Goal: Task Accomplishment & Management: Use online tool/utility

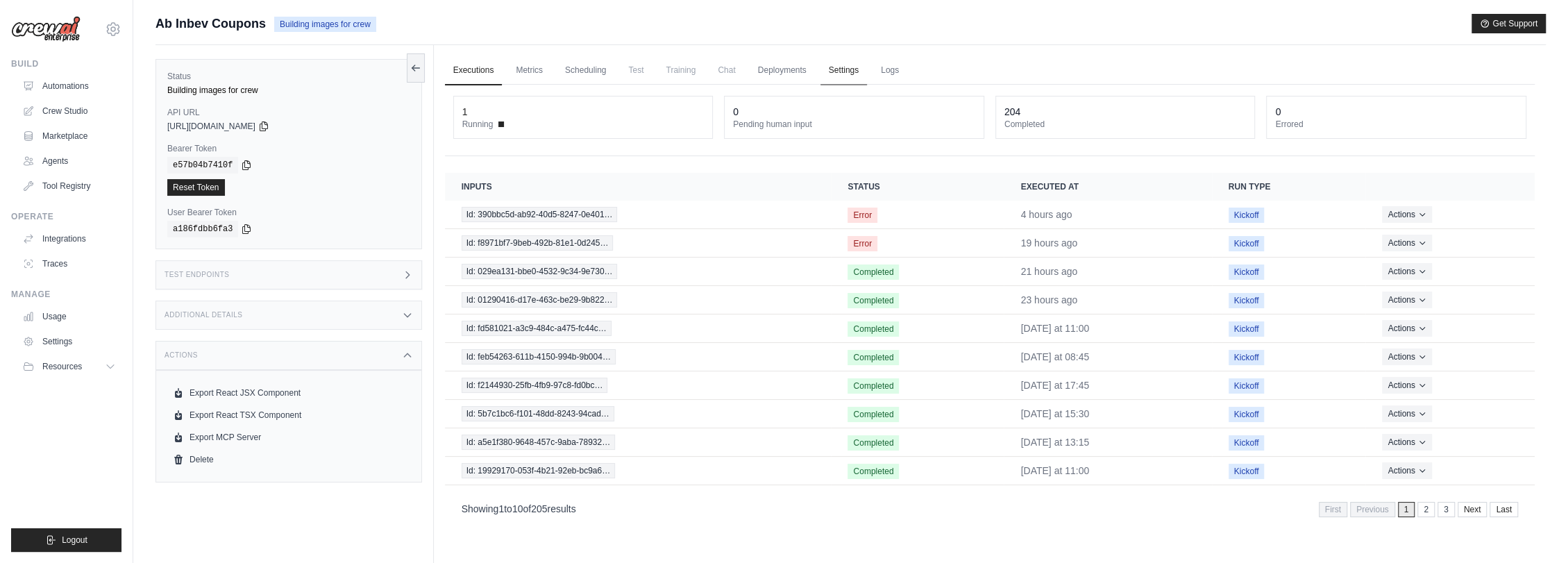
click at [841, 70] on link "Settings" at bounding box center [843, 71] width 46 height 29
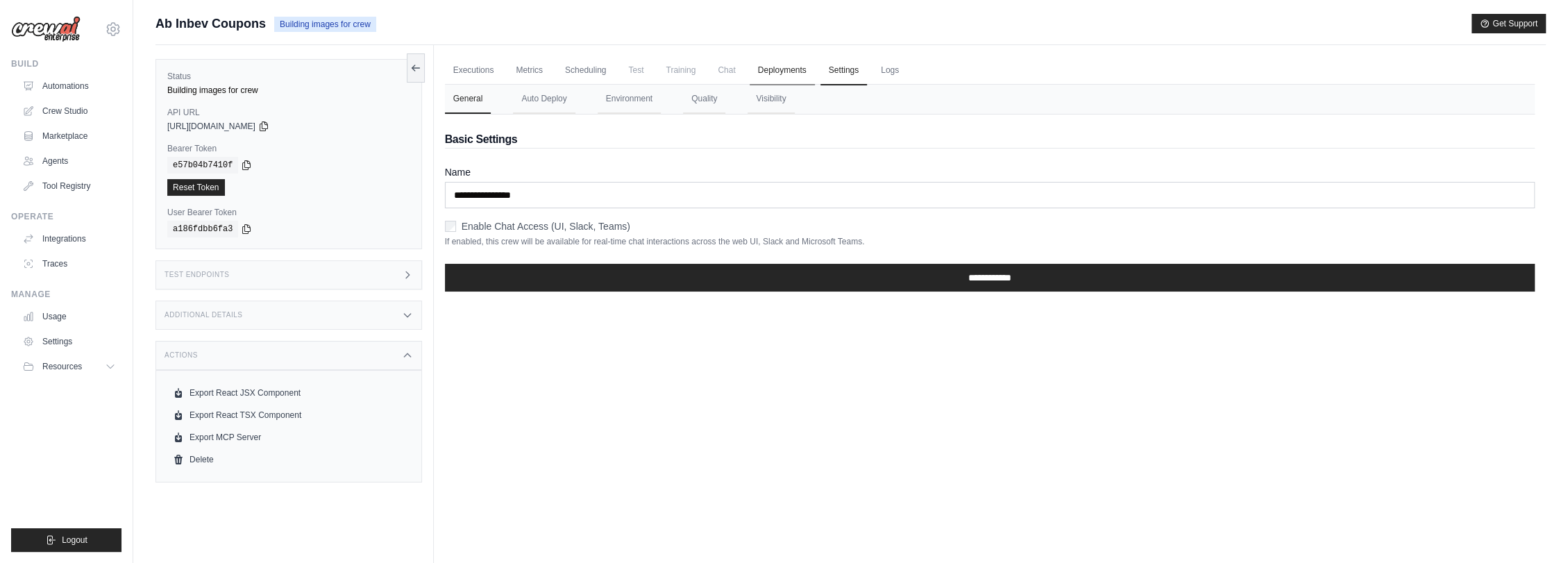
click at [786, 68] on link "Deployments" at bounding box center [782, 71] width 65 height 29
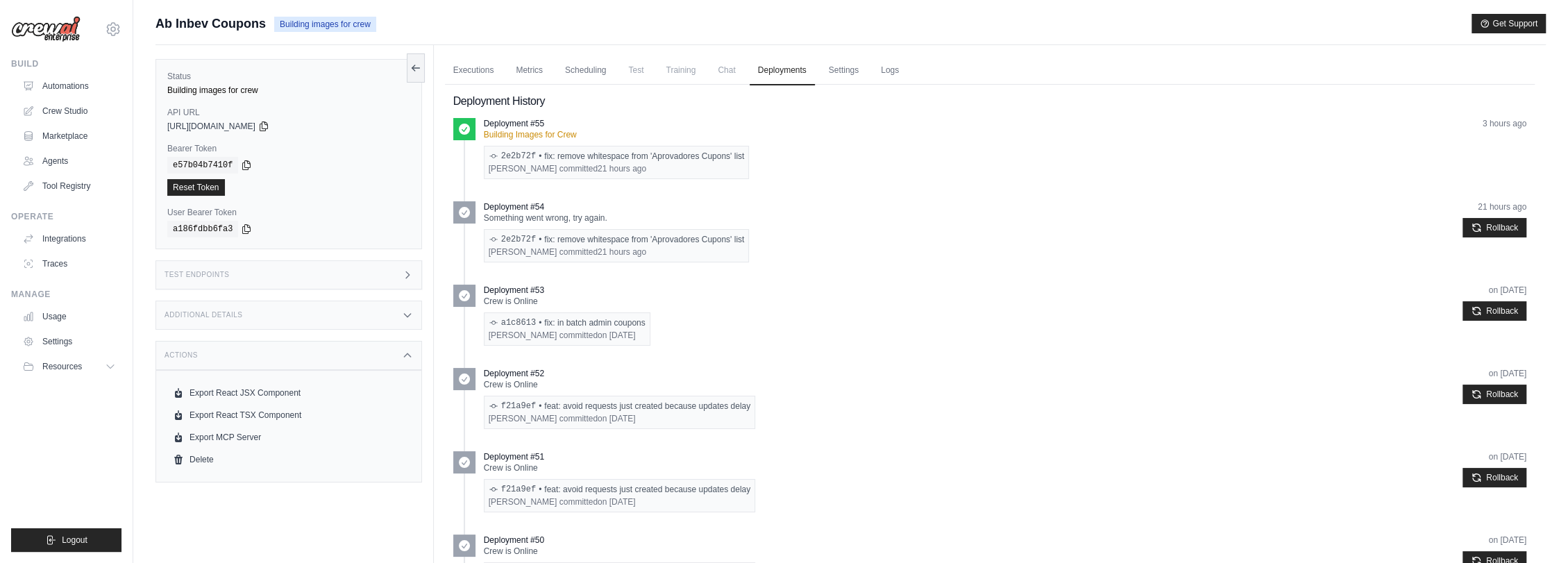
click at [215, 351] on div "Actions" at bounding box center [289, 355] width 267 height 29
click at [225, 316] on h3 "Additional Details" at bounding box center [203, 315] width 78 height 9
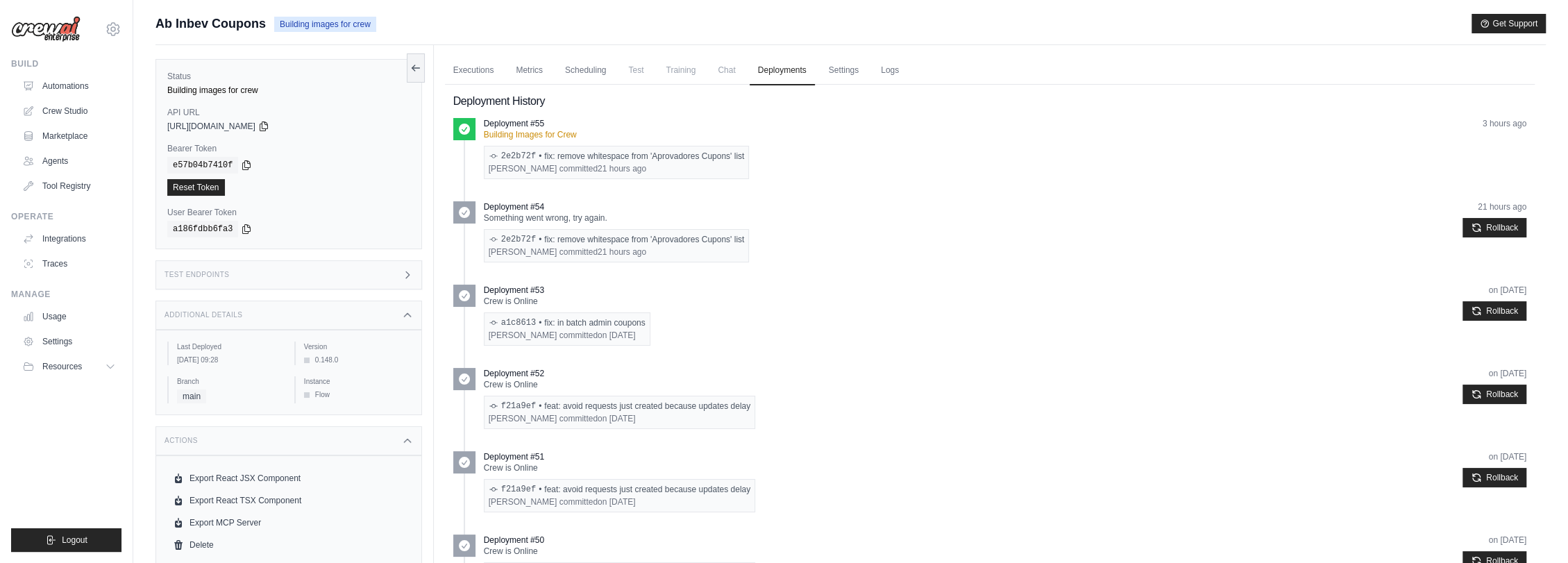
click at [225, 316] on h3 "Additional Details" at bounding box center [203, 315] width 78 height 9
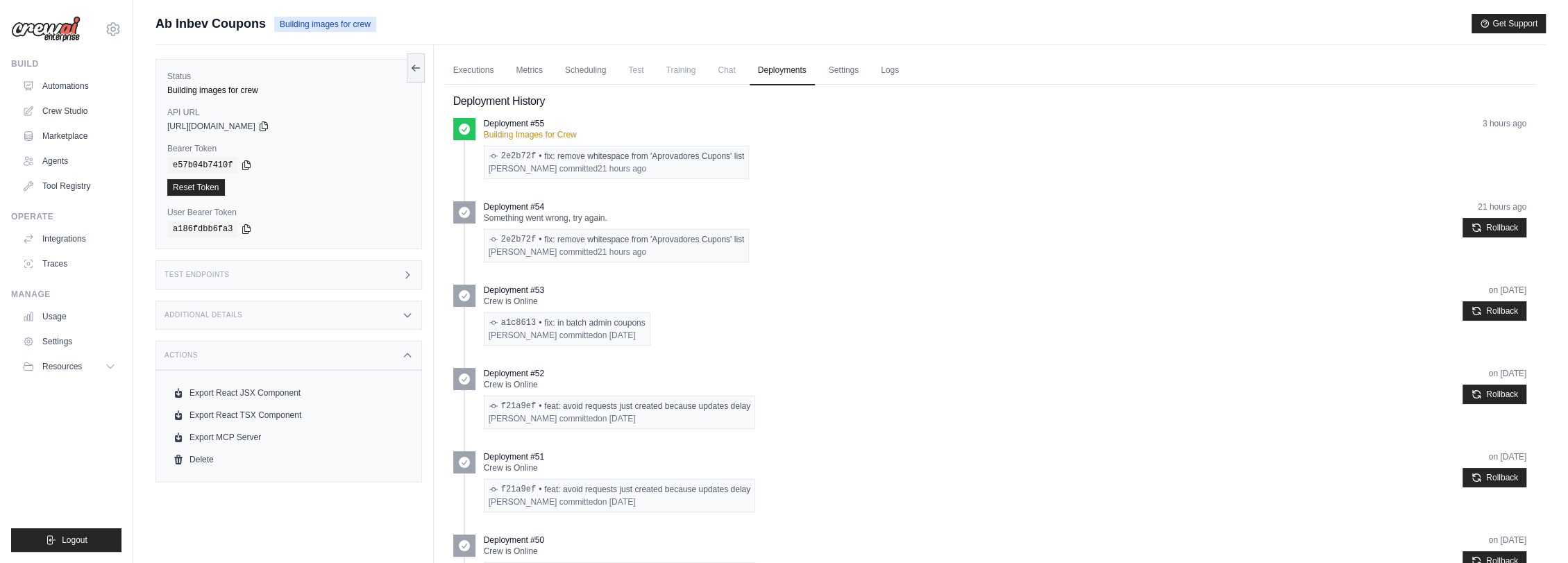
click at [223, 278] on h3 "Test Endpoints" at bounding box center [197, 274] width 65 height 9
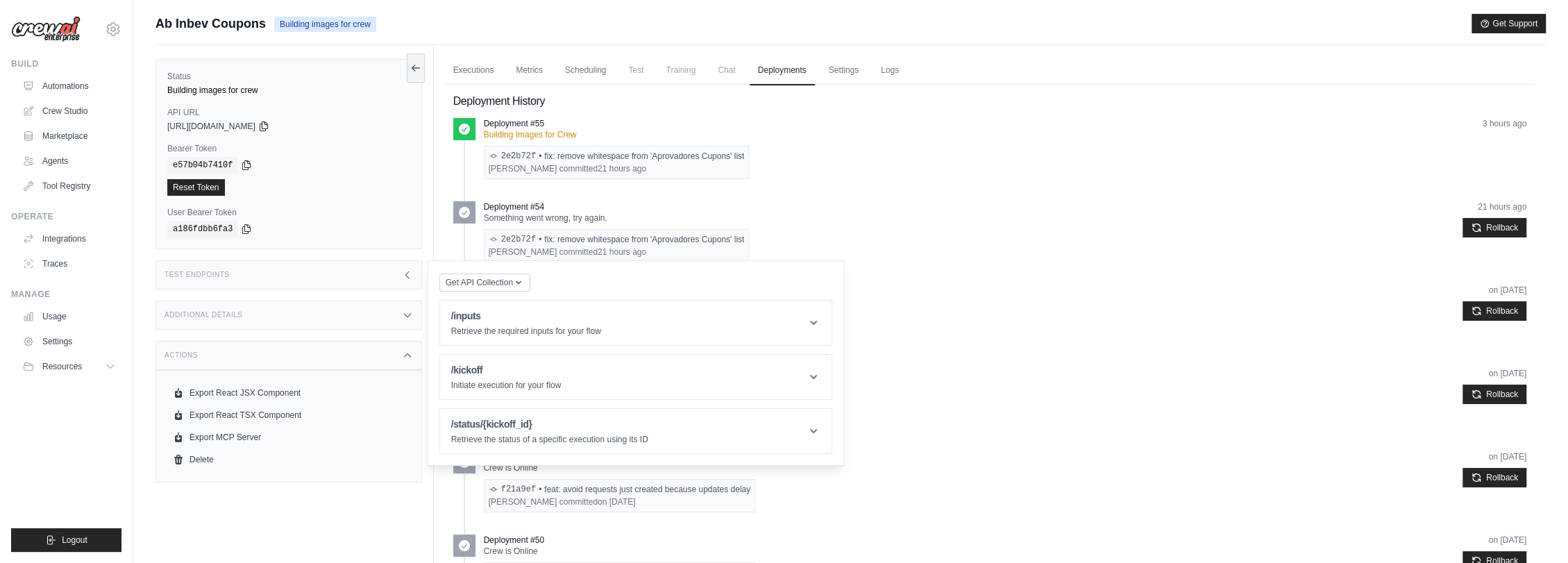
click at [238, 357] on div "Actions" at bounding box center [289, 355] width 267 height 29
click at [217, 489] on div "Status Building images for crew API URL copied [URL][DOMAIN_NAME] Bearer Token …" at bounding box center [294, 327] width 278 height 563
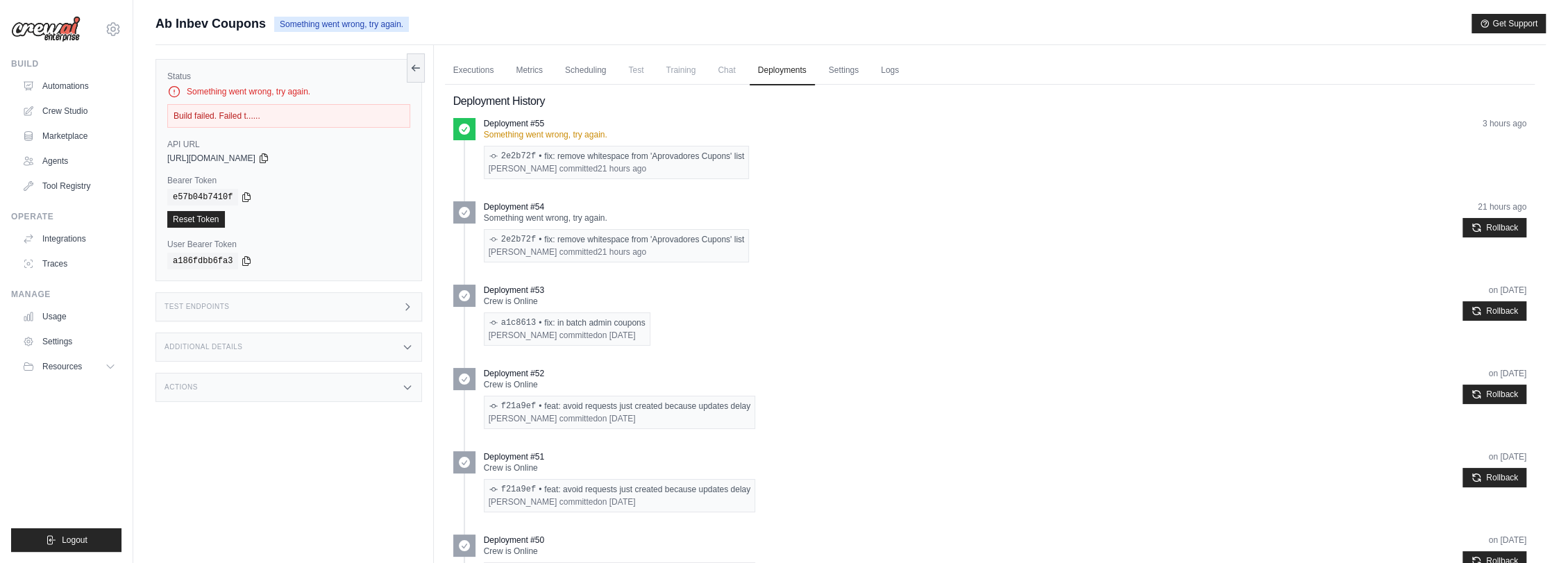
click at [210, 310] on h3 "Test Endpoints" at bounding box center [197, 307] width 65 height 9
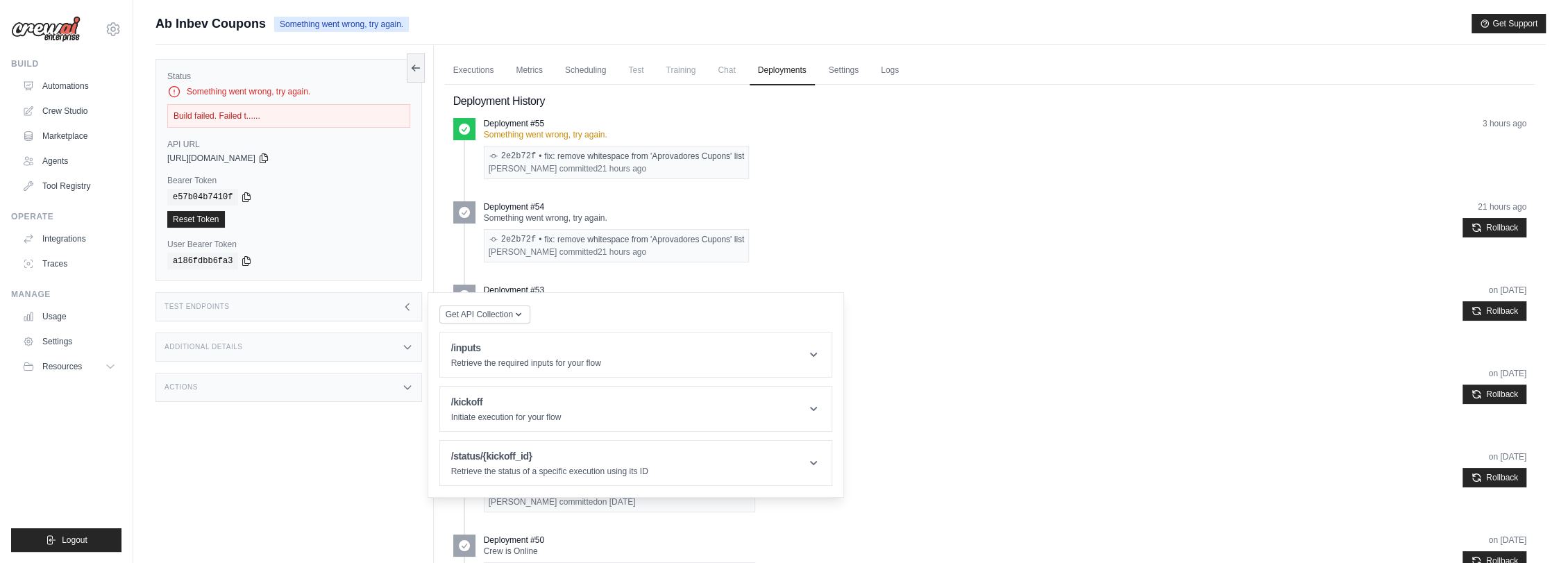
click at [224, 303] on h3 "Test Endpoints" at bounding box center [197, 307] width 65 height 9
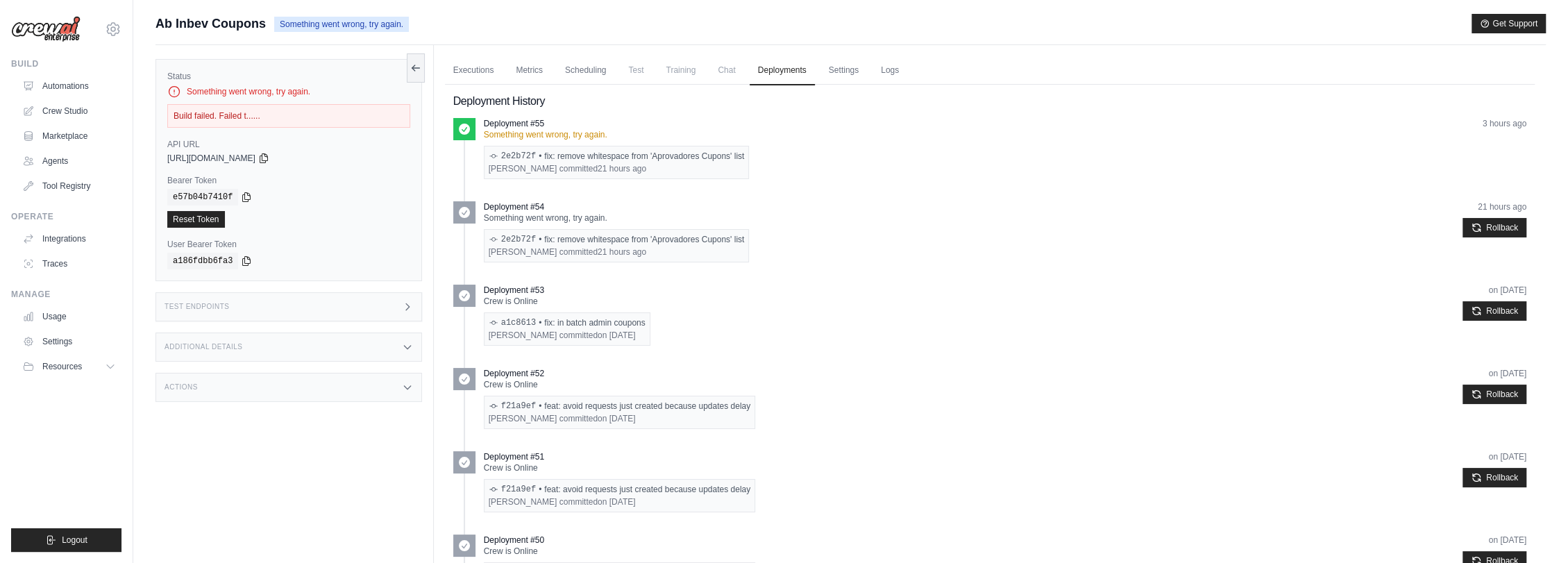
click at [214, 346] on h3 "Additional Details" at bounding box center [203, 347] width 78 height 9
click at [209, 390] on div "Actions" at bounding box center [289, 387] width 267 height 29
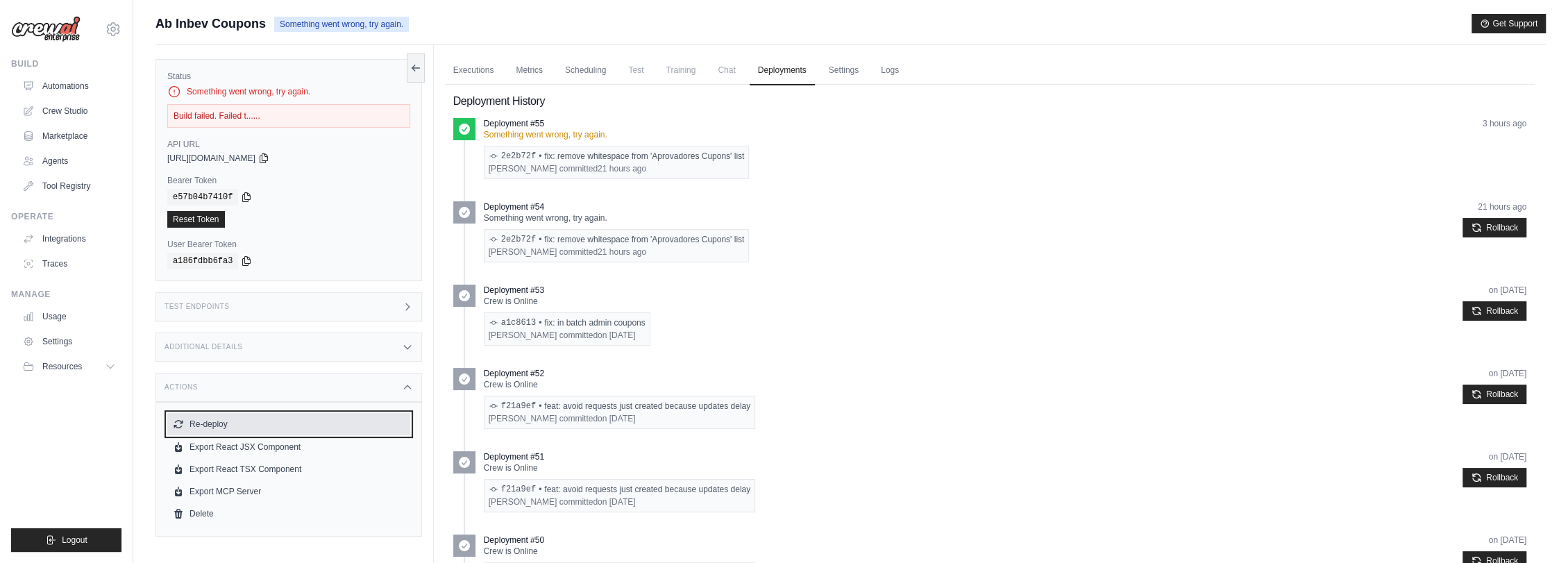
click at [206, 421] on button "Re-deploy" at bounding box center [289, 424] width 243 height 22
